Goal: Task Accomplishment & Management: Complete application form

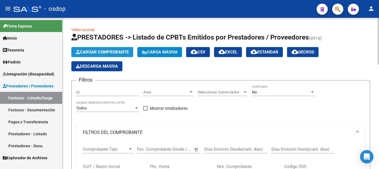
click at [101, 50] on span "Cargar Comprobante" at bounding box center [102, 52] width 53 height 5
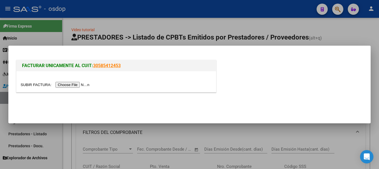
click at [72, 86] on input "file" at bounding box center [56, 85] width 71 height 6
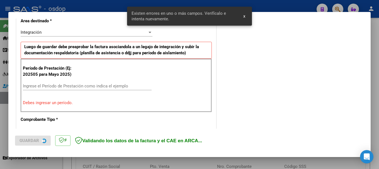
scroll to position [139, 0]
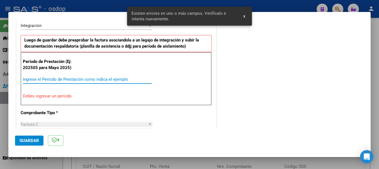
click at [44, 79] on input "Ingrese el Período de Prestación como indica el ejemplo" at bounding box center [87, 79] width 129 height 5
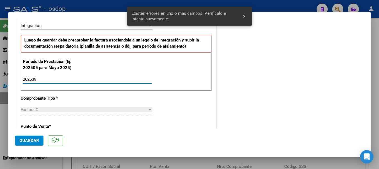
type input "202509"
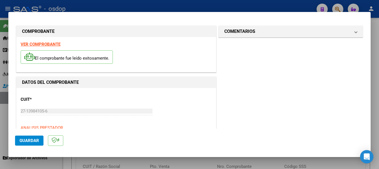
scroll to position [0, 0]
click at [42, 43] on strong "VER COMPROBANTE" at bounding box center [41, 44] width 40 height 5
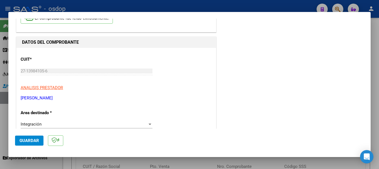
scroll to position [56, 0]
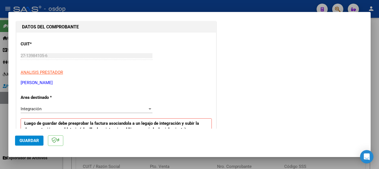
click at [31, 141] on span "Guardar" at bounding box center [30, 140] width 20 height 5
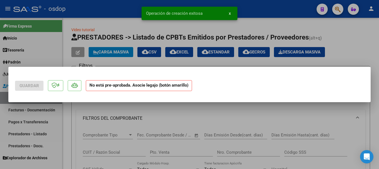
scroll to position [0, 0]
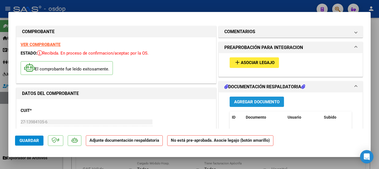
click at [239, 103] on span "Agregar Documento" at bounding box center [256, 102] width 45 height 5
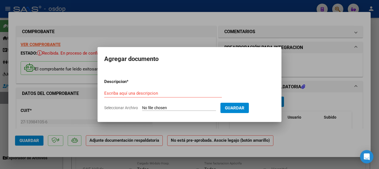
click at [173, 108] on input "Seleccionar Archivo" at bounding box center [179, 108] width 74 height 5
type input "C:\fakepath\PA [DATE][PERSON_NAME] SEPTIEMBRE - SAIE.pdf"
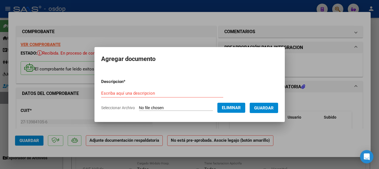
click at [122, 93] on input "Escriba aquí una descripcion" at bounding box center [162, 93] width 122 height 5
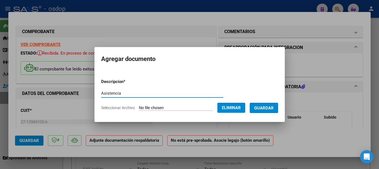
type input "Asistencia"
click at [239, 106] on span "Guardar" at bounding box center [264, 108] width 20 height 5
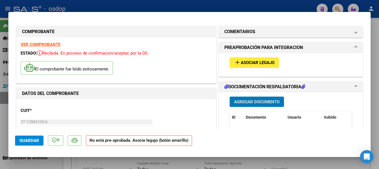
click at [239, 64] on span "Asociar Legajo" at bounding box center [258, 63] width 34 height 5
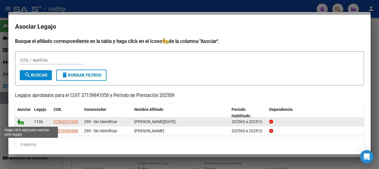
click at [18, 121] on icon at bounding box center [20, 122] width 7 height 6
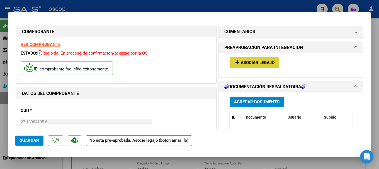
type input "$ 0,00"
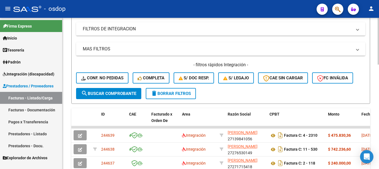
scroll to position [195, 0]
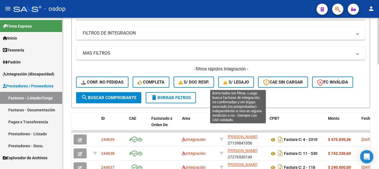
click at [239, 81] on span "S/ legajo" at bounding box center [236, 82] width 26 height 5
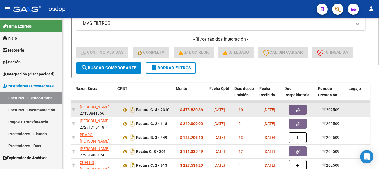
scroll to position [0, 131]
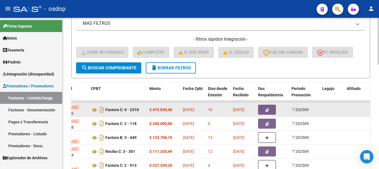
drag, startPoint x: 70, startPoint y: 108, endPoint x: 330, endPoint y: 112, distance: 259.4
click at [239, 112] on div "Video tutorial PRESTADORES -> Listado de CPBTs Emitidos por Prestadores / Prove…" at bounding box center [220, 34] width 317 height 483
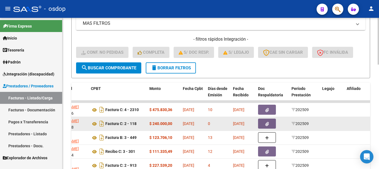
copy datatable-scroller "244639 [PERSON_NAME] 27139841056 Factura C: 4 - 2310 $ 475.830,36 [DATE] 10 [DA…"
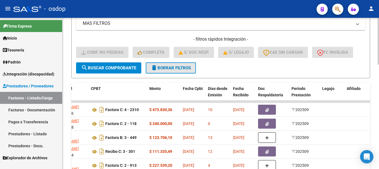
click at [167, 67] on span "delete Borrar Filtros" at bounding box center [171, 68] width 40 height 5
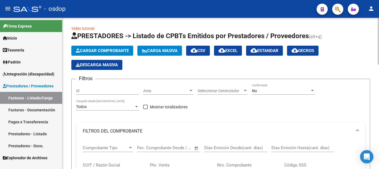
scroll to position [0, 0]
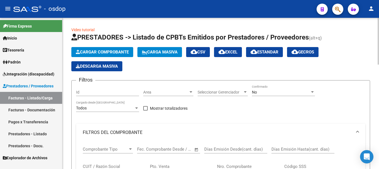
click at [103, 49] on button "Cargar Comprobante" at bounding box center [102, 52] width 62 height 10
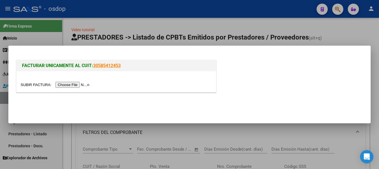
click at [79, 85] on input "file" at bounding box center [56, 85] width 71 height 6
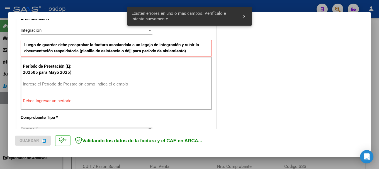
scroll to position [139, 0]
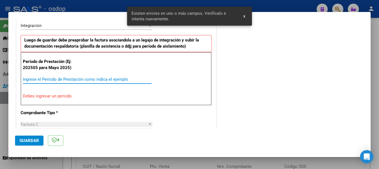
click at [44, 81] on input "Ingrese el Período de Prestación como indica el ejemplo" at bounding box center [87, 79] width 129 height 5
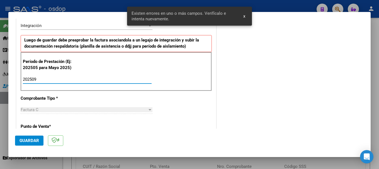
type input "202509"
click at [122, 73] on div "Período de Prestación (Ej: 202505 para Mayo 2025) 202509 Ingrese el Período de …" at bounding box center [116, 71] width 191 height 39
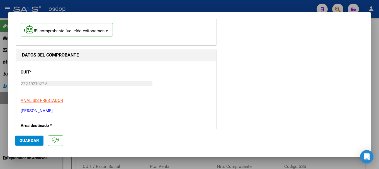
scroll to position [0, 0]
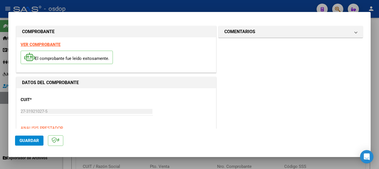
click at [42, 45] on strong "VER COMPROBANTE" at bounding box center [41, 44] width 40 height 5
drag, startPoint x: 31, startPoint y: 141, endPoint x: 42, endPoint y: 142, distance: 10.7
click at [31, 140] on span "Guardar" at bounding box center [30, 140] width 20 height 5
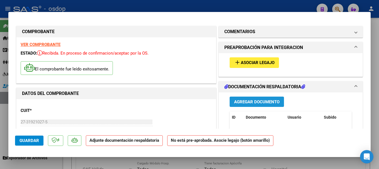
click at [239, 102] on span "Agregar Documento" at bounding box center [256, 102] width 45 height 5
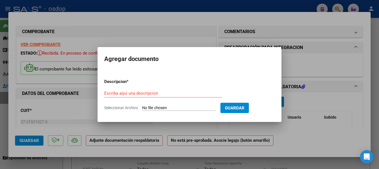
click at [173, 108] on input "Seleccionar Archivo" at bounding box center [179, 108] width 74 height 5
type input "C:\fakepath\PA [DATE][PERSON_NAME] SEPTIEMBRE - PSICOLOGIA.pdf"
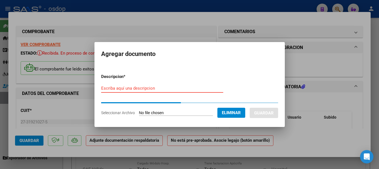
click at [122, 89] on input "Escriba aquí una descripcion" at bounding box center [162, 88] width 122 height 5
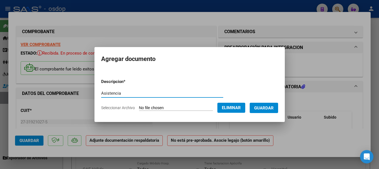
type input "Asistencia"
click at [239, 107] on span "Guardar" at bounding box center [264, 108] width 20 height 5
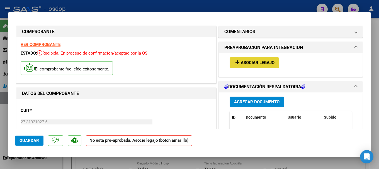
click at [239, 61] on span "Asociar Legajo" at bounding box center [258, 63] width 34 height 5
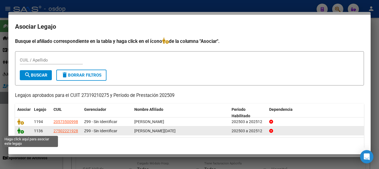
click at [19, 130] on icon at bounding box center [20, 131] width 7 height 6
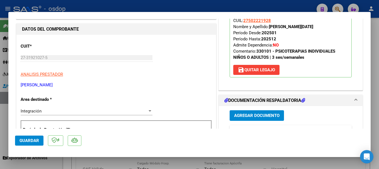
scroll to position [139, 0]
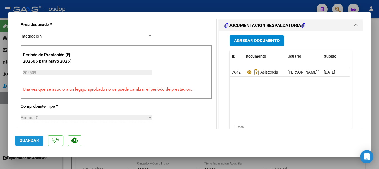
click at [30, 141] on span "Guardar" at bounding box center [30, 140] width 20 height 5
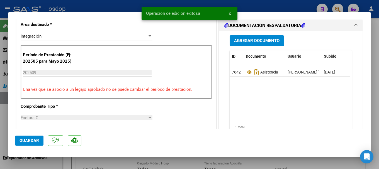
drag, startPoint x: 146, startPoint y: 10, endPoint x: 204, endPoint y: 12, distance: 58.6
click at [204, 12] on snack-bar-container "Operación de edición exitosa x" at bounding box center [190, 13] width 96 height 13
copy span "Operación de edición exitosa"
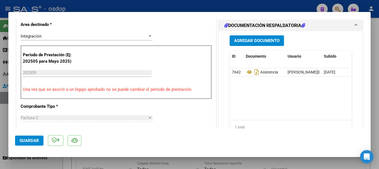
type input "$ 0,00"
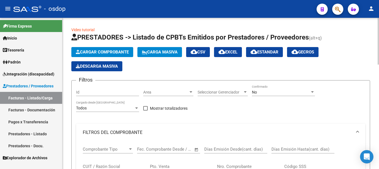
click at [105, 49] on button "Cargar Comprobante" at bounding box center [102, 52] width 62 height 10
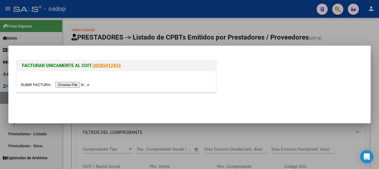
click at [82, 84] on input "file" at bounding box center [56, 85] width 71 height 6
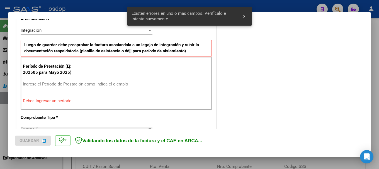
scroll to position [139, 0]
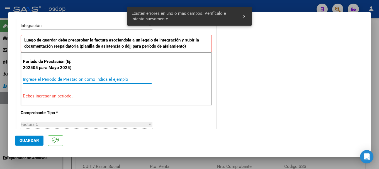
click at [72, 79] on input "Ingrese el Período de Prestación como indica el ejemplo" at bounding box center [87, 79] width 129 height 5
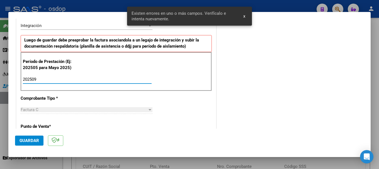
type input "202509"
click at [86, 73] on div "Período de Prestación (Ej: 202505 para Mayo 2025) 202509 Ingrese el Período de …" at bounding box center [116, 71] width 191 height 39
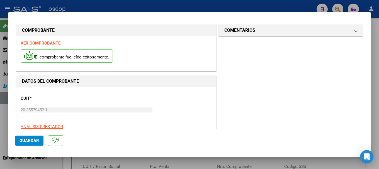
scroll to position [0, 0]
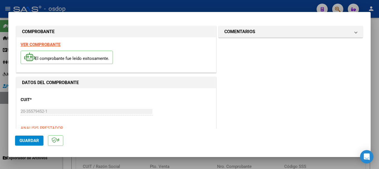
click at [43, 44] on strong "VER COMPROBANTE" at bounding box center [41, 44] width 40 height 5
click at [34, 139] on span "Guardar" at bounding box center [30, 140] width 20 height 5
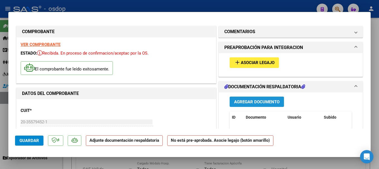
click at [239, 103] on span "Agregar Documento" at bounding box center [256, 102] width 45 height 5
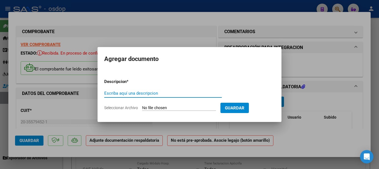
click at [166, 108] on input "Seleccionar Archivo" at bounding box center [179, 108] width 74 height 5
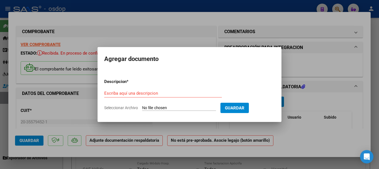
type input "C:\fakepath\PA [DATE][PERSON_NAME] SEPTIEMBRE - PSICOPEDAGOGIA.pdf"
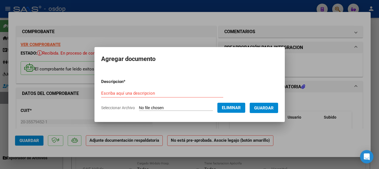
click at [113, 87] on form "Descripcion * Escriba aquí una descripcion Seleccionar Archivo Eliminar Guardar" at bounding box center [189, 94] width 177 height 41
click at [113, 94] on input "Escriba aquí una descripcion" at bounding box center [162, 93] width 122 height 5
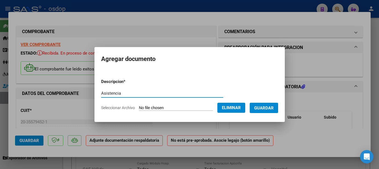
type input "Asistencia"
click at [239, 108] on span "Guardar" at bounding box center [264, 108] width 20 height 5
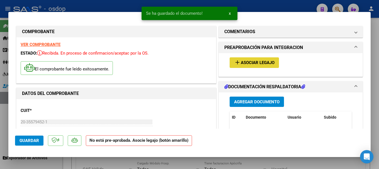
click at [239, 63] on span "Asociar Legajo" at bounding box center [258, 63] width 34 height 5
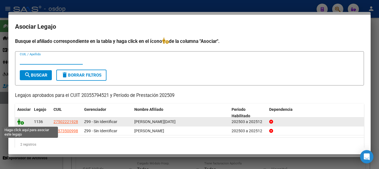
click at [19, 121] on icon at bounding box center [20, 122] width 7 height 6
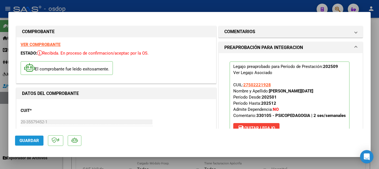
click at [32, 141] on span "Guardar" at bounding box center [30, 140] width 20 height 5
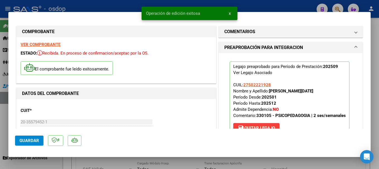
drag, startPoint x: 146, startPoint y: 13, endPoint x: 199, endPoint y: 15, distance: 53.0
click at [199, 15] on snack-bar-container "Operación de edición exitosa x" at bounding box center [190, 13] width 96 height 13
copy span "Operación de edición exitosa"
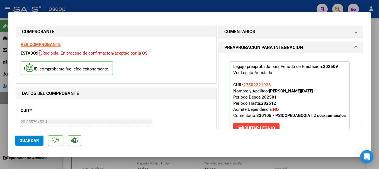
type input "$ 0,00"
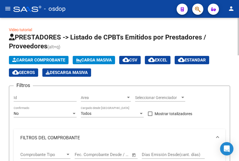
click at [37, 59] on span "Cargar Comprobante" at bounding box center [38, 60] width 53 height 5
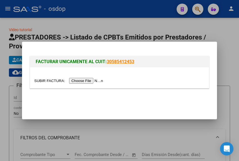
click at [84, 81] on input "file" at bounding box center [69, 81] width 71 height 6
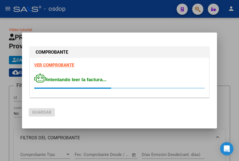
click at [55, 65] on strong "VER COMPROBANTE" at bounding box center [54, 65] width 40 height 5
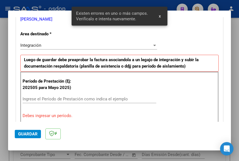
scroll to position [131, 0]
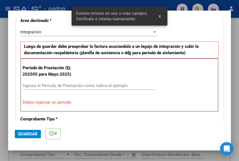
click at [52, 87] on input "Ingrese el Período de Prestación como indica el ejemplo" at bounding box center [90, 85] width 134 height 5
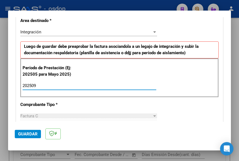
type input "202509"
click at [142, 83] on div "202509 Ingrese el Período de Prestación como indica el ejemplo" at bounding box center [90, 86] width 134 height 8
click at [32, 133] on span "Guardar" at bounding box center [28, 134] width 20 height 5
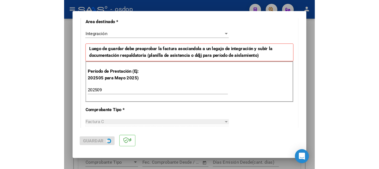
scroll to position [0, 0]
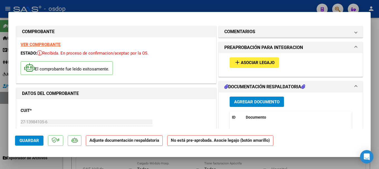
click at [239, 100] on span "Agregar Documento" at bounding box center [256, 102] width 45 height 5
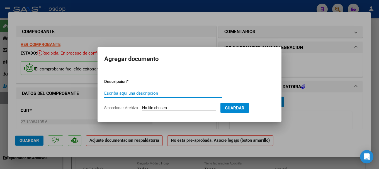
click at [177, 108] on input "Seleccionar Archivo" at bounding box center [179, 108] width 74 height 5
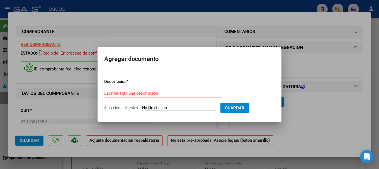
type input "C:\fakepath\PA [PERSON_NAME] SEPTIEMBRE - SAIE.pdf"
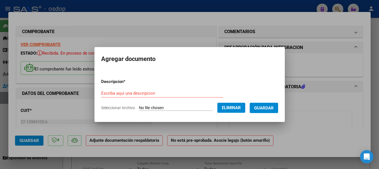
click at [102, 92] on input "Escriba aquí una descripcion" at bounding box center [162, 93] width 122 height 5
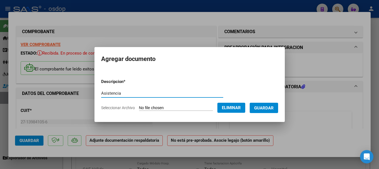
type input "Asistencia"
click at [239, 107] on span "Guardar" at bounding box center [264, 108] width 20 height 5
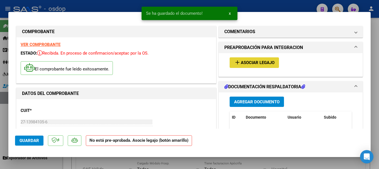
click at [239, 62] on span "Asociar Legajo" at bounding box center [258, 63] width 34 height 5
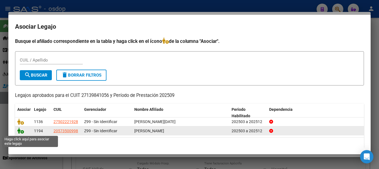
click at [18, 130] on icon at bounding box center [20, 131] width 7 height 6
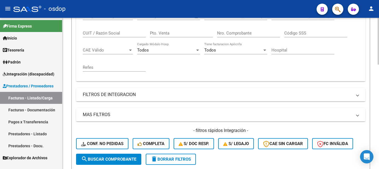
scroll to position [167, 0]
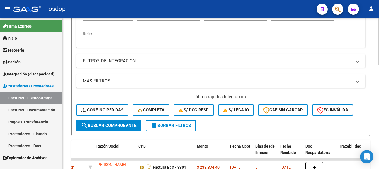
click at [173, 125] on span "delete Borrar Filtros" at bounding box center [171, 125] width 40 height 5
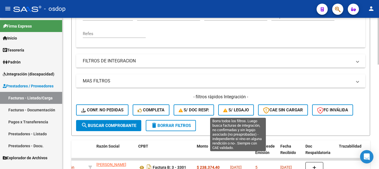
click at [235, 109] on span "S/ legajo" at bounding box center [236, 110] width 26 height 5
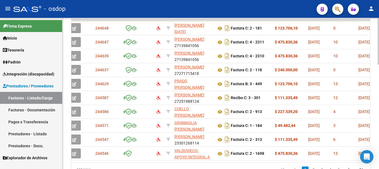
scroll to position [0, 0]
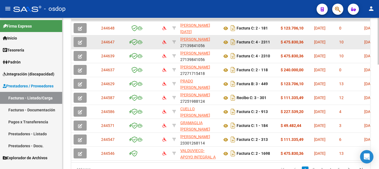
drag, startPoint x: 69, startPoint y: 42, endPoint x: 260, endPoint y: 39, distance: 191.3
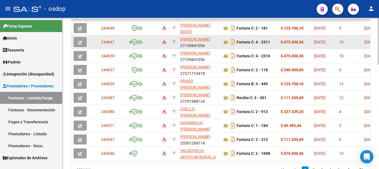
drag, startPoint x: 64, startPoint y: 40, endPoint x: 112, endPoint y: 43, distance: 47.5
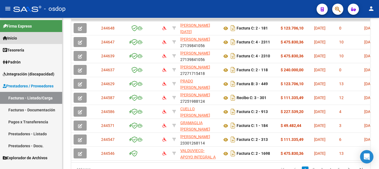
click at [61, 42] on link "Inicio" at bounding box center [31, 38] width 62 height 12
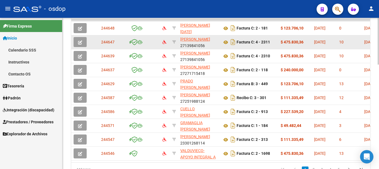
drag, startPoint x: 71, startPoint y: 40, endPoint x: 197, endPoint y: 42, distance: 126.3
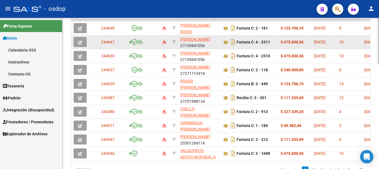
drag, startPoint x: 77, startPoint y: 43, endPoint x: 92, endPoint y: 46, distance: 15.3
click at [93, 41] on datatable-body-cell at bounding box center [95, 42] width 8 height 14
drag, startPoint x: 110, startPoint y: 45, endPoint x: 256, endPoint y: 42, distance: 145.8
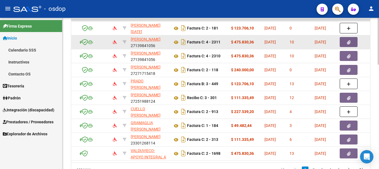
scroll to position [0, 83]
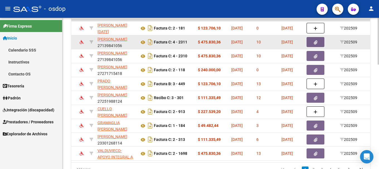
drag, startPoint x: 67, startPoint y: 41, endPoint x: 361, endPoint y: 46, distance: 294.5
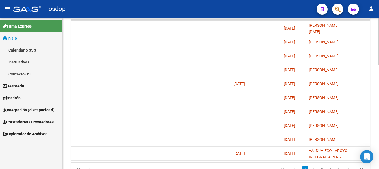
scroll to position [0, 513]
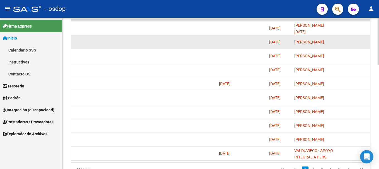
drag, startPoint x: 331, startPoint y: 47, endPoint x: 328, endPoint y: 45, distance: 4.0
click at [239, 47] on datatable-body-cell "[PERSON_NAME]" at bounding box center [314, 42] width 45 height 14
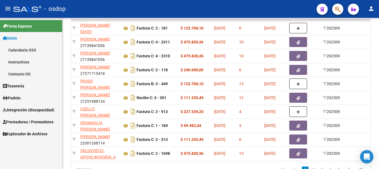
scroll to position [0, 0]
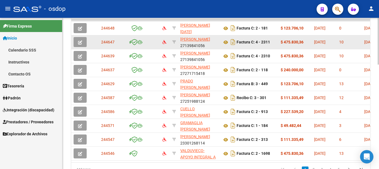
drag, startPoint x: 324, startPoint y: 43, endPoint x: 74, endPoint y: 47, distance: 249.6
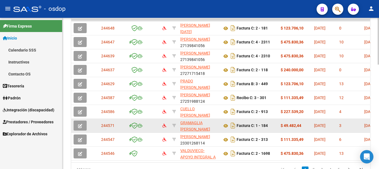
copy div "244647 [PERSON_NAME] 27139841056 Factura C: 4 - 2311 $ 475.830,36 [DATE] 10 [DA…"
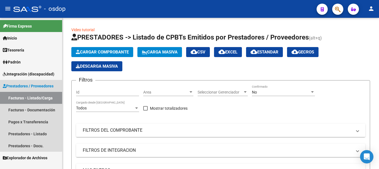
click at [22, 98] on link "Facturas - Listado/Carga" at bounding box center [31, 98] width 62 height 12
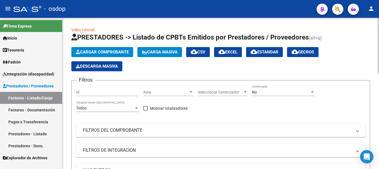
click at [101, 50] on span "Cargar Comprobante" at bounding box center [102, 52] width 53 height 5
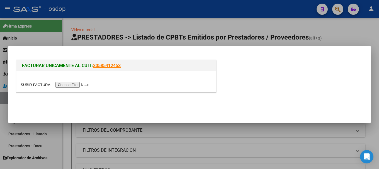
click at [80, 83] on input "file" at bounding box center [56, 85] width 71 height 6
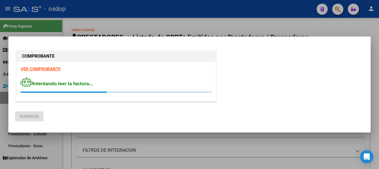
click at [48, 68] on div "VER COMPROBANTE Intentando leer la factura..." at bounding box center [116, 82] width 200 height 40
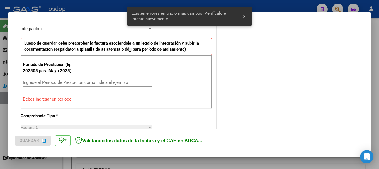
scroll to position [139, 0]
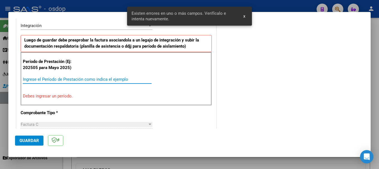
click at [72, 80] on input "Ingrese el Período de Prestación como indica el ejemplo" at bounding box center [87, 79] width 129 height 5
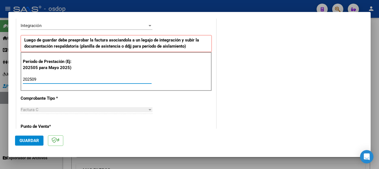
type input "202509"
drag, startPoint x: 146, startPoint y: 90, endPoint x: 143, endPoint y: 83, distance: 6.6
click at [146, 88] on div "Período de Prestación (Ej: 202505 para Mayo 2025) 202509 Ingrese el Período de …" at bounding box center [116, 71] width 191 height 39
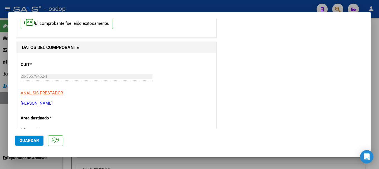
scroll to position [0, 0]
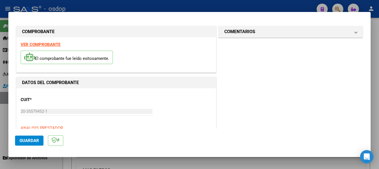
click at [39, 43] on strong "VER COMPROBANTE" at bounding box center [41, 44] width 40 height 5
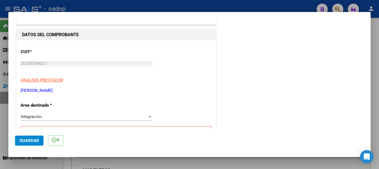
scroll to position [112, 0]
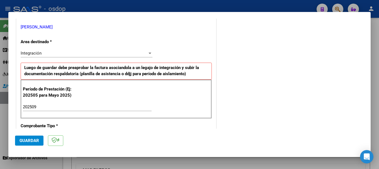
click at [35, 139] on span "Guardar" at bounding box center [30, 140] width 20 height 5
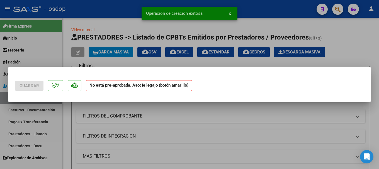
scroll to position [0, 0]
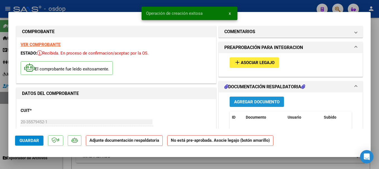
click at [262, 103] on span "Agregar Documento" at bounding box center [256, 102] width 45 height 5
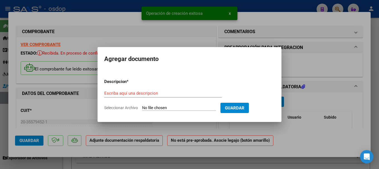
click at [178, 107] on input "Seleccionar Archivo" at bounding box center [179, 108] width 74 height 5
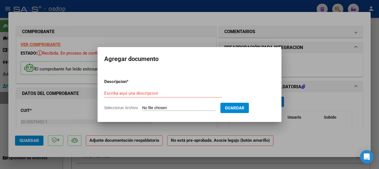
type input "C:\fakepath\PA ANDRES ZABALA REYNOSO SEPTIEMBRE - PSICOPEDAGOGIA.pdf"
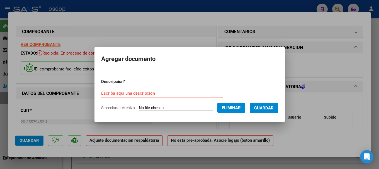
click at [136, 89] on div "Escriba aquí una descripcion" at bounding box center [162, 93] width 122 height 8
click at [132, 91] on input "Escriba aquí una descripcion" at bounding box center [162, 93] width 122 height 5
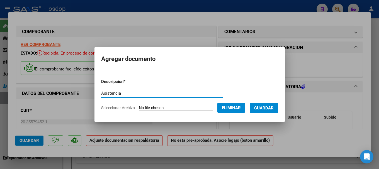
type input "Asistencia"
click at [267, 107] on span "Guardar" at bounding box center [264, 108] width 20 height 5
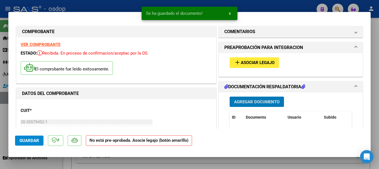
click at [257, 63] on span "Asociar Legajo" at bounding box center [258, 63] width 34 height 5
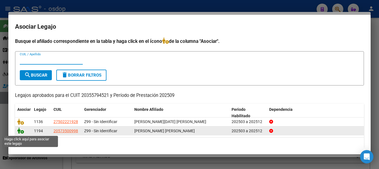
click at [19, 130] on icon at bounding box center [20, 131] width 7 height 6
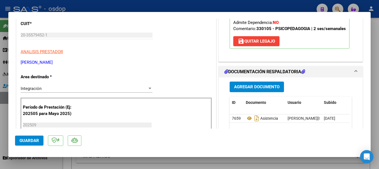
scroll to position [139, 0]
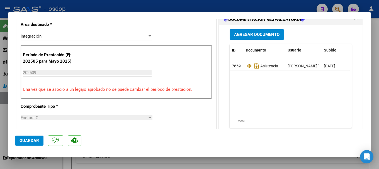
click at [28, 141] on span "Guardar" at bounding box center [30, 140] width 20 height 5
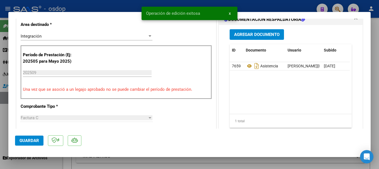
drag, startPoint x: 144, startPoint y: 14, endPoint x: 204, endPoint y: 13, distance: 60.2
click at [204, 13] on snack-bar-container "Operación de edición exitosa x" at bounding box center [190, 13] width 96 height 13
copy span "Operación de edición exitosa"
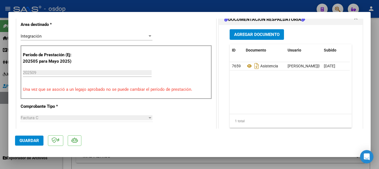
type input "$ 0,00"
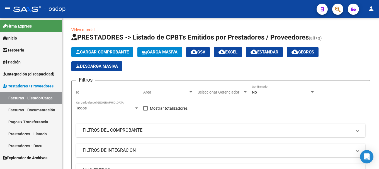
click at [15, 96] on link "Facturas - Listado/Carga" at bounding box center [31, 98] width 62 height 12
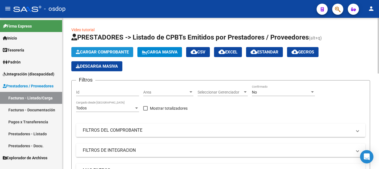
click at [103, 50] on span "Cargar Comprobante" at bounding box center [102, 52] width 53 height 5
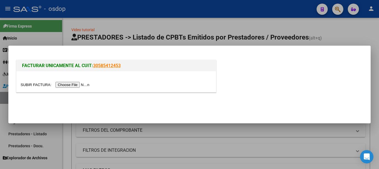
click at [79, 84] on input "file" at bounding box center [56, 85] width 71 height 6
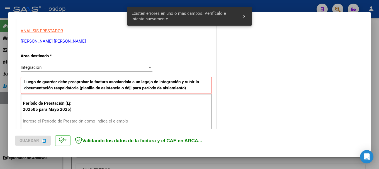
scroll to position [139, 0]
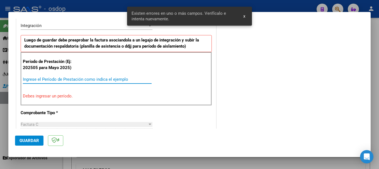
click at [45, 79] on input "Ingrese el Período de Prestación como indica el ejemplo" at bounding box center [87, 79] width 129 height 5
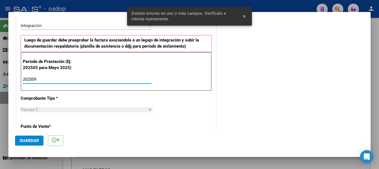
type input "202509"
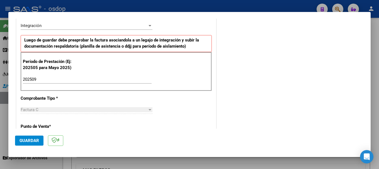
click at [154, 69] on div "Período de Prestación (Ej: 202505 para Mayo 2025) 202509 Ingrese el Período de …" at bounding box center [116, 71] width 191 height 39
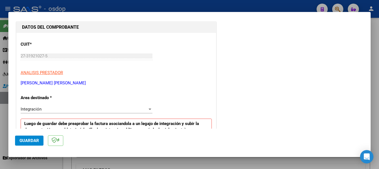
scroll to position [0, 0]
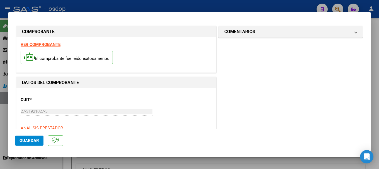
click at [49, 43] on strong "VER COMPROBANTE" at bounding box center [41, 44] width 40 height 5
click at [32, 139] on span "Guardar" at bounding box center [30, 140] width 20 height 5
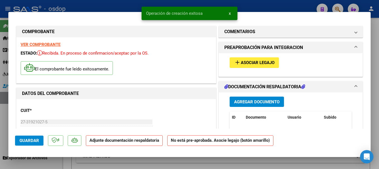
click at [259, 102] on span "Agregar Documento" at bounding box center [256, 102] width 45 height 5
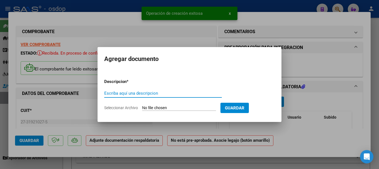
click at [168, 107] on input "Seleccionar Archivo" at bounding box center [179, 108] width 74 height 5
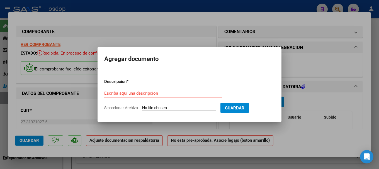
type input "C:\fakepath\PA ANDRES ZABALA REYNOSO SEPTIEMBRE - PSICOLOGIA.pdf"
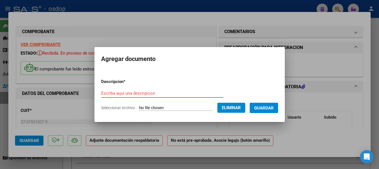
click at [112, 88] on form "Descripcion * Escriba aquí una descripcion Seleccionar Archivo Eliminar Guardar" at bounding box center [189, 94] width 177 height 41
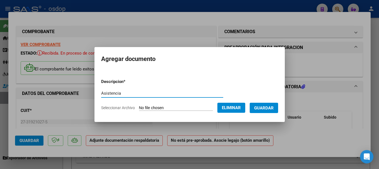
type input "Asistencia"
click at [269, 108] on span "Guardar" at bounding box center [264, 108] width 20 height 5
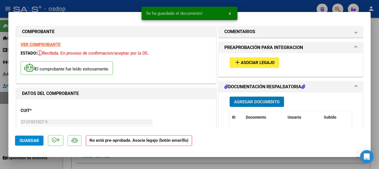
click at [254, 62] on span "Asociar Legajo" at bounding box center [258, 63] width 34 height 5
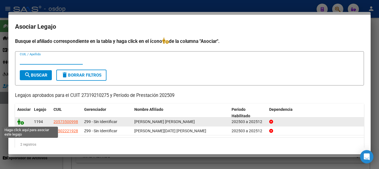
click at [19, 121] on icon at bounding box center [20, 122] width 7 height 6
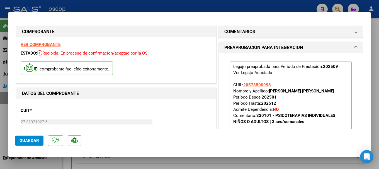
click at [32, 139] on span "Guardar" at bounding box center [30, 140] width 20 height 5
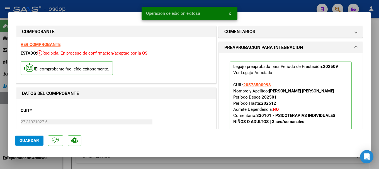
drag, startPoint x: 146, startPoint y: 12, endPoint x: 217, endPoint y: 15, distance: 71.1
click at [217, 15] on snack-bar-container "Operación de edición exitosa x" at bounding box center [190, 13] width 96 height 13
copy span "Operación de edición exitosa"
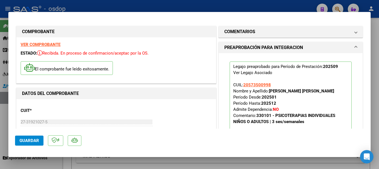
type input "$ 0,00"
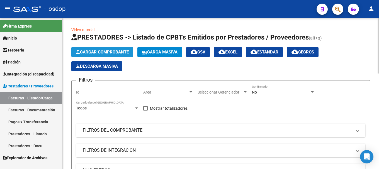
click at [107, 53] on span "Cargar Comprobante" at bounding box center [102, 52] width 53 height 5
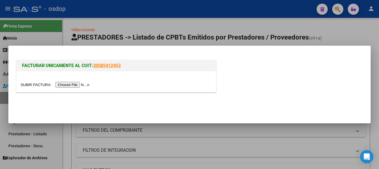
click at [77, 86] on input "file" at bounding box center [56, 85] width 71 height 6
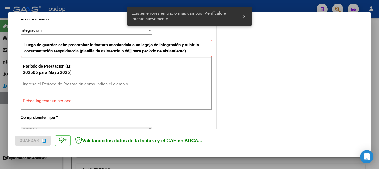
scroll to position [139, 0]
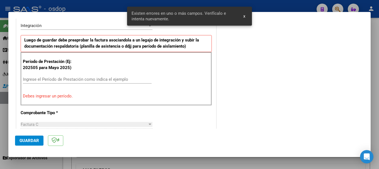
click at [45, 80] on input "Ingrese el Período de Prestación como indica el ejemplo" at bounding box center [87, 79] width 129 height 5
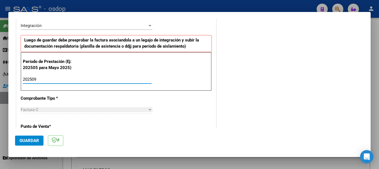
type input "202509"
click at [142, 70] on div "Período de Prestación (Ej: 202505 para Mayo 2025) 202509 Ingrese el Período de …" at bounding box center [116, 71] width 191 height 39
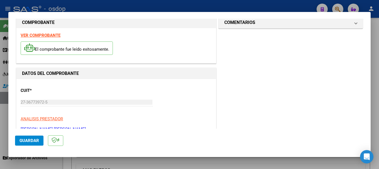
scroll to position [0, 0]
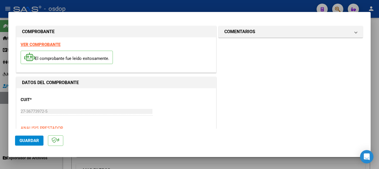
click at [38, 44] on strong "VER COMPROBANTE" at bounding box center [41, 44] width 40 height 5
click at [33, 138] on button "Guardar" at bounding box center [29, 141] width 28 height 10
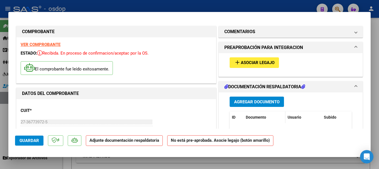
scroll to position [28, 0]
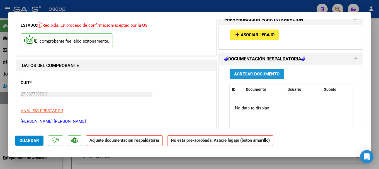
click at [255, 75] on span "Agregar Documento" at bounding box center [256, 74] width 45 height 5
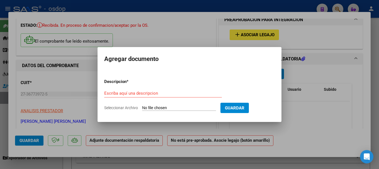
click at [171, 107] on input "Seleccionar Archivo" at bounding box center [179, 108] width 74 height 5
type input "C:\fakepath\PA ANDRES ZABALA REYNOSO SEPTIEMBRE - PSICOMOTRICIDAD.pdf"
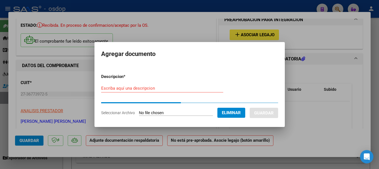
click at [111, 87] on form "Descripcion * Escriba aquí una descripcion Seleccionar Archivo Eliminar Guardar" at bounding box center [189, 94] width 177 height 51
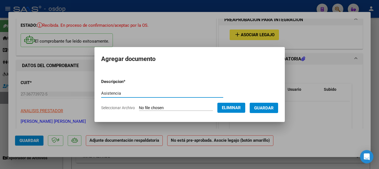
type input "Asistencia"
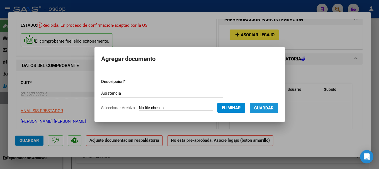
click at [271, 107] on span "Guardar" at bounding box center [264, 108] width 20 height 5
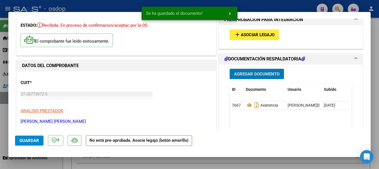
click at [243, 34] on span "Asociar Legajo" at bounding box center [258, 35] width 34 height 5
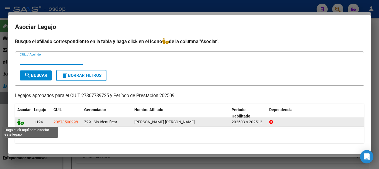
click at [19, 121] on icon at bounding box center [20, 122] width 7 height 6
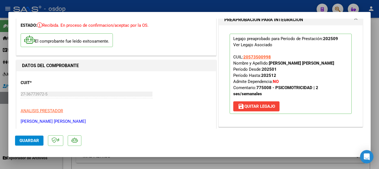
drag, startPoint x: 32, startPoint y: 141, endPoint x: 43, endPoint y: 150, distance: 14.1
click at [32, 141] on span "Guardar" at bounding box center [30, 140] width 20 height 5
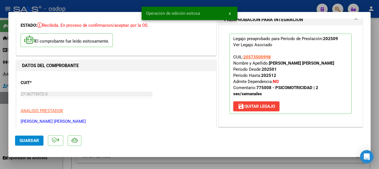
drag, startPoint x: 145, startPoint y: 12, endPoint x: 214, endPoint y: 16, distance: 68.7
click at [214, 16] on snack-bar-container "Operación de edición exitosa x" at bounding box center [190, 13] width 96 height 13
copy span "Operación de edición exitosa"
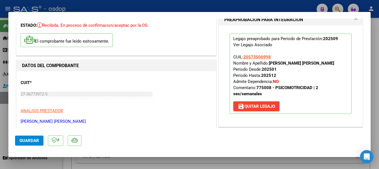
type input "$ 0,00"
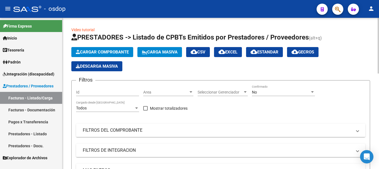
click at [102, 50] on span "Cargar Comprobante" at bounding box center [102, 52] width 53 height 5
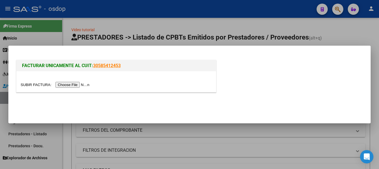
click at [82, 84] on input "file" at bounding box center [56, 85] width 71 height 6
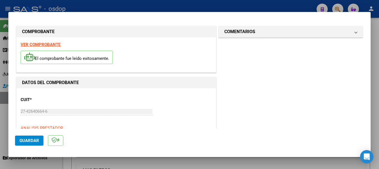
click at [47, 45] on strong "VER COMPROBANTE" at bounding box center [41, 44] width 40 height 5
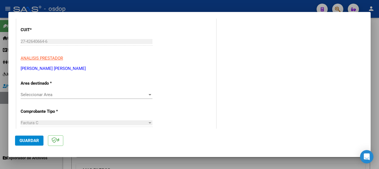
scroll to position [84, 0]
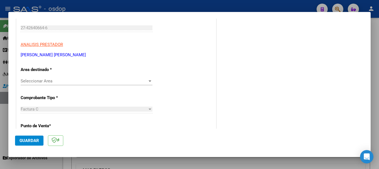
click at [38, 79] on span "Seleccionar Area" at bounding box center [84, 81] width 127 height 5
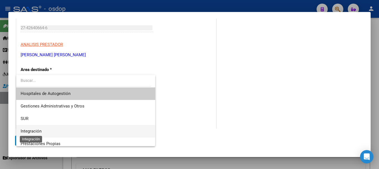
click at [33, 131] on span "Integración" at bounding box center [31, 131] width 21 height 5
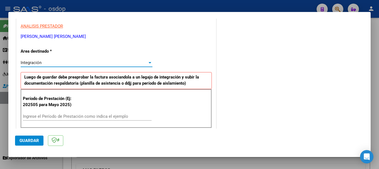
scroll to position [112, 0]
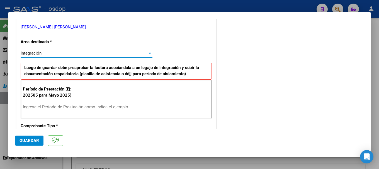
click at [45, 107] on input "Ingrese el Período de Prestación como indica el ejemplo" at bounding box center [87, 107] width 129 height 5
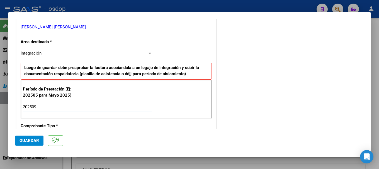
type input "202509"
click at [34, 141] on span "Guardar" at bounding box center [30, 140] width 20 height 5
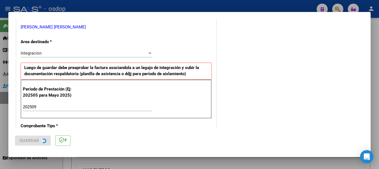
scroll to position [0, 0]
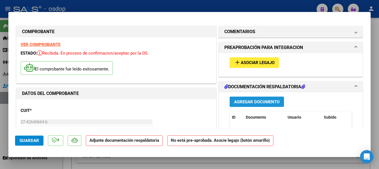
click at [246, 101] on span "Agregar Documento" at bounding box center [256, 102] width 45 height 5
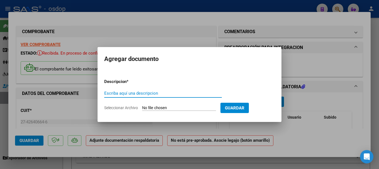
click at [176, 106] on input "Seleccionar Archivo" at bounding box center [179, 108] width 74 height 5
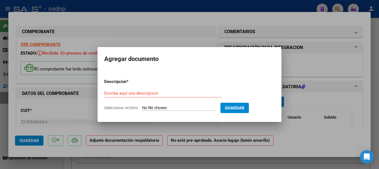
type input "C:\fakepath\PA ANDRES ZABALA REYNOSO SEPTIEMBRE - FONOAUDIOLOGIA.pdf"
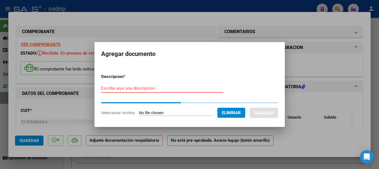
click at [106, 88] on input "Escriba aquí una descripcion" at bounding box center [162, 88] width 122 height 5
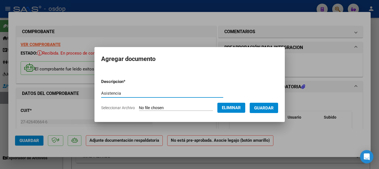
type input "Asistencia"
click at [270, 107] on span "Guardar" at bounding box center [264, 108] width 20 height 5
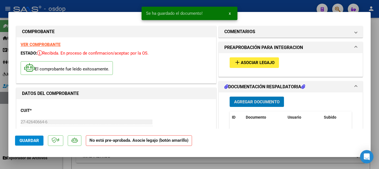
click at [249, 61] on span "Asociar Legajo" at bounding box center [258, 63] width 34 height 5
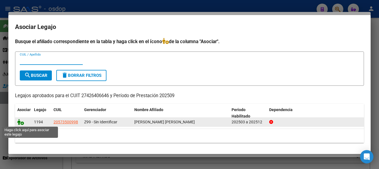
click at [18, 121] on icon at bounding box center [20, 122] width 7 height 6
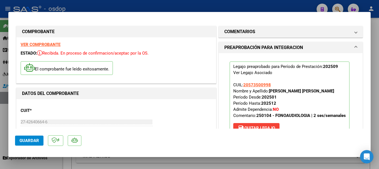
click at [31, 138] on button "Guardar" at bounding box center [29, 141] width 28 height 10
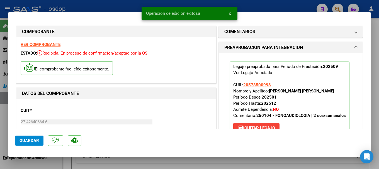
drag, startPoint x: 146, startPoint y: 13, endPoint x: 202, endPoint y: 17, distance: 56.2
click at [202, 17] on snack-bar-container "Operación de edición exitosa x" at bounding box center [190, 13] width 96 height 13
copy span "Operación de edición exitosa"
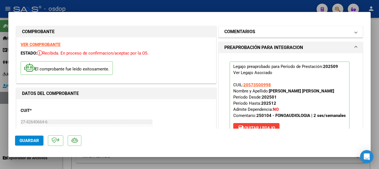
type input "$ 0,00"
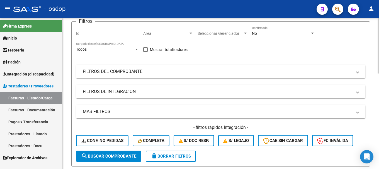
scroll to position [64, 0]
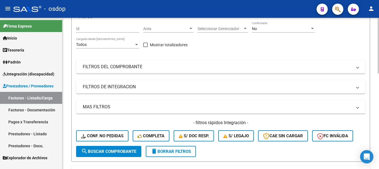
click at [139, 69] on mat-panel-title "FILTROS DEL COMPROBANTE" at bounding box center [217, 67] width 269 height 6
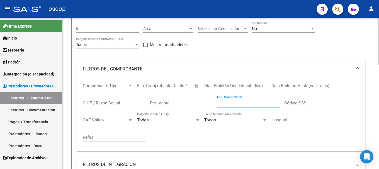
paste input "1170"
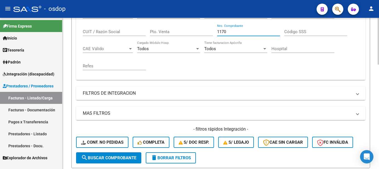
scroll to position [147, 0]
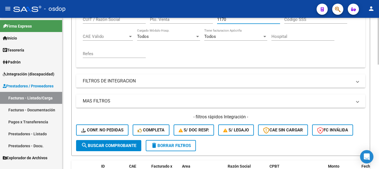
type input "1170"
click at [104, 143] on span "search Buscar Comprobante" at bounding box center [108, 145] width 55 height 5
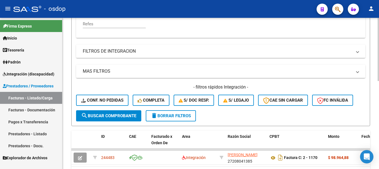
scroll to position [211, 0]
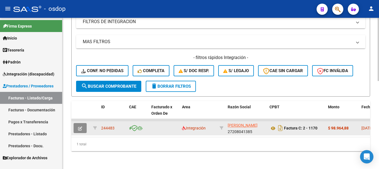
click at [80, 127] on icon "button" at bounding box center [80, 129] width 4 height 4
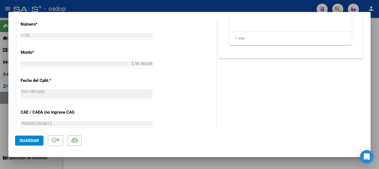
scroll to position [335, 0]
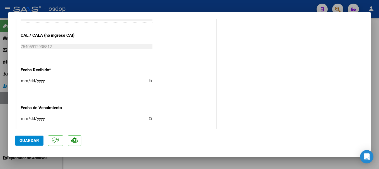
click at [26, 140] on span "Guardar" at bounding box center [30, 140] width 20 height 5
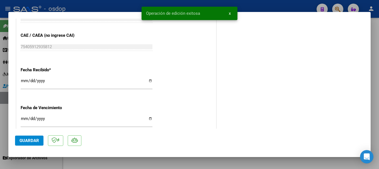
drag, startPoint x: 145, startPoint y: 12, endPoint x: 202, endPoint y: 14, distance: 56.6
click at [202, 14] on snack-bar-container "Operación de edición exitosa x" at bounding box center [190, 13] width 96 height 13
copy span "Operación de edición exitosa"
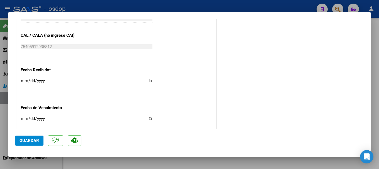
type input "$ 0,00"
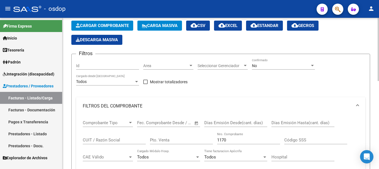
scroll to position [0, 0]
